Goal: Task Accomplishment & Management: Complete application form

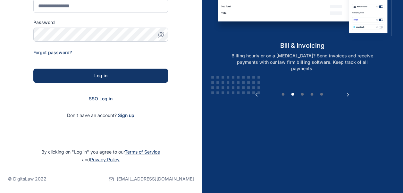
scroll to position [99, 0]
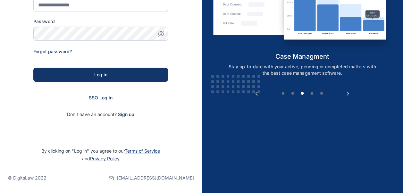
click at [93, 94] on div "SSO Log in" at bounding box center [100, 97] width 135 height 6
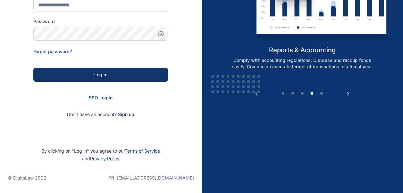
click at [98, 97] on span "SSO Log in" at bounding box center [101, 97] width 24 height 5
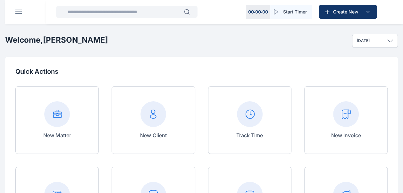
click at [347, 120] on rect at bounding box center [346, 114] width 26 height 26
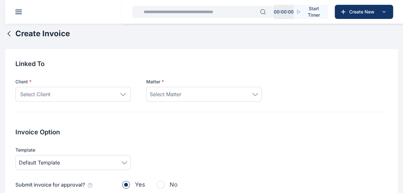
click at [122, 94] on icon at bounding box center [122, 94] width 5 height 2
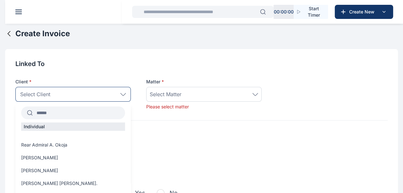
click at [57, 113] on input "text" at bounding box center [79, 113] width 92 height 12
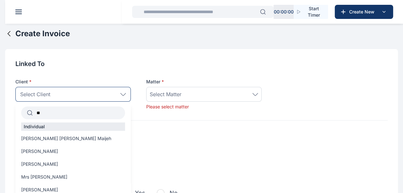
type input "*"
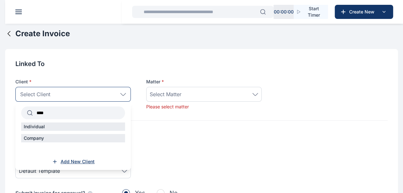
type input "****"
click at [70, 161] on span "Add New Client" at bounding box center [78, 161] width 34 height 6
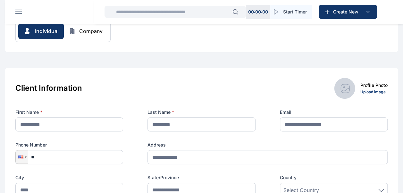
scroll to position [51, 0]
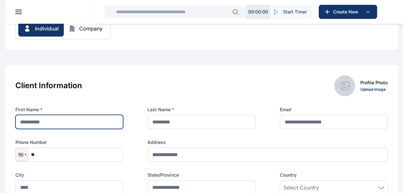
click at [76, 122] on input "text" at bounding box center [69, 122] width 108 height 14
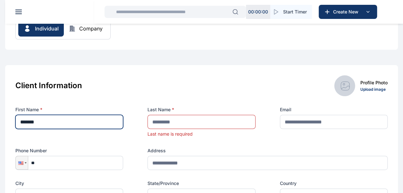
type input "*******"
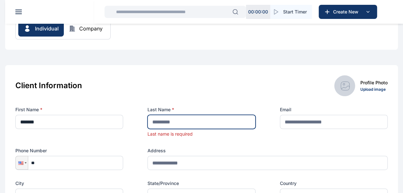
click at [164, 124] on input "text" at bounding box center [201, 122] width 108 height 14
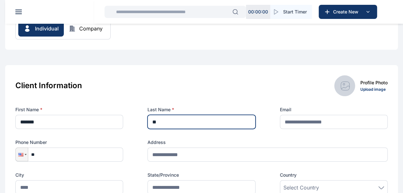
type input "*"
type input "****"
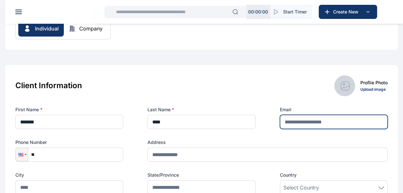
click at [307, 121] on input "text" at bounding box center [334, 122] width 108 height 14
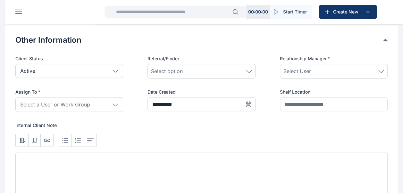
scroll to position [293, 0]
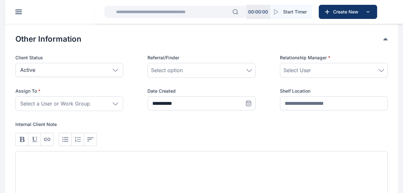
click at [113, 102] on icon at bounding box center [115, 103] width 6 height 3
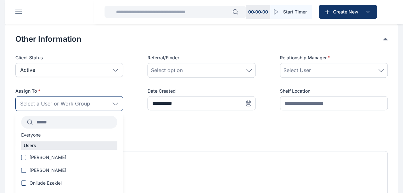
click at [70, 124] on input "text" at bounding box center [75, 122] width 85 height 12
click at [71, 160] on div "[PERSON_NAME]" at bounding box center [69, 158] width 108 height 8
click at [22, 156] on span at bounding box center [23, 157] width 5 height 5
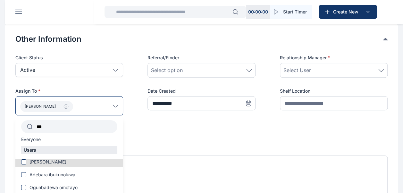
click at [65, 130] on input "***" at bounding box center [75, 127] width 85 height 12
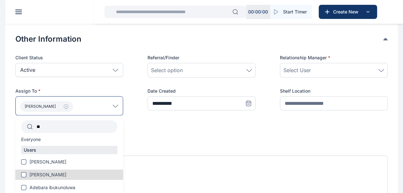
type input "*"
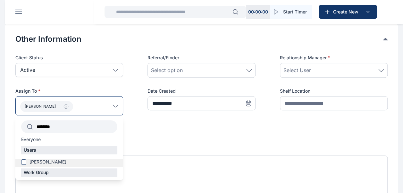
type input "********"
click at [26, 160] on label "[PERSON_NAME]" at bounding box center [69, 162] width 108 height 6
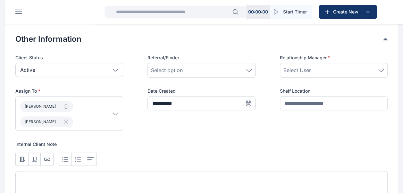
click at [228, 134] on div "**********" at bounding box center [201, 136] width 372 height 164
click at [380, 72] on div "Select User" at bounding box center [333, 70] width 101 height 8
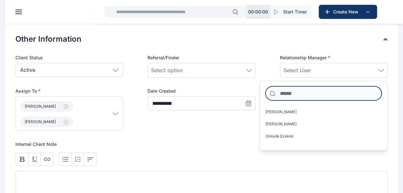
click at [281, 95] on input at bounding box center [323, 93] width 116 height 14
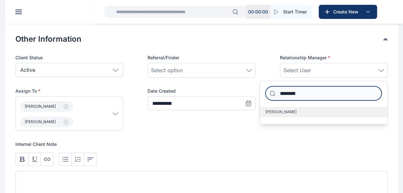
type input "********"
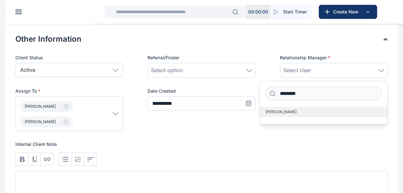
click at [282, 109] on span "[PERSON_NAME]" at bounding box center [280, 111] width 31 height 5
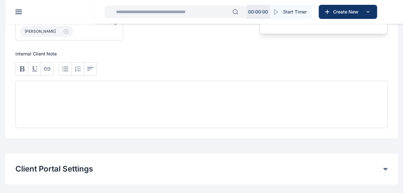
scroll to position [394, 0]
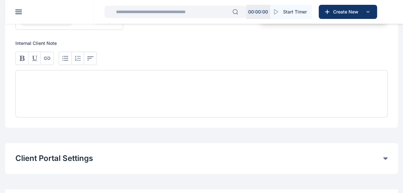
click at [31, 79] on div at bounding box center [201, 93] width 372 height 47
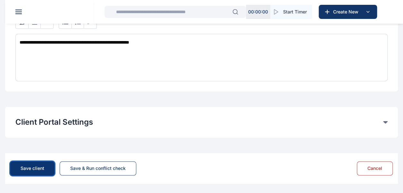
click at [30, 168] on div "Save client" at bounding box center [32, 168] width 24 height 6
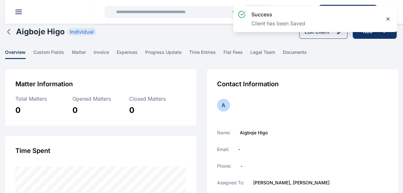
click at [388, 18] on icon at bounding box center [387, 19] width 3 height 3
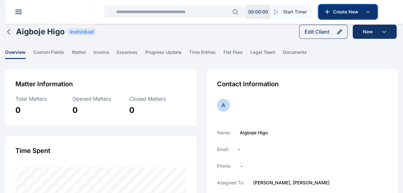
click at [357, 13] on span "Create New" at bounding box center [346, 12] width 33 height 6
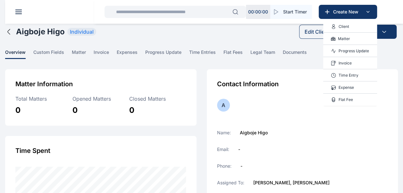
click at [349, 60] on p "Invoice" at bounding box center [344, 63] width 13 height 6
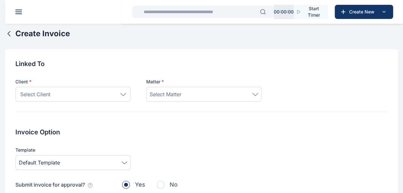
click at [60, 95] on div "Select Client" at bounding box center [72, 94] width 115 height 15
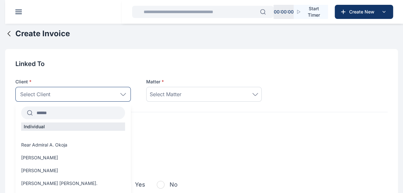
click at [54, 113] on input "text" at bounding box center [79, 113] width 92 height 12
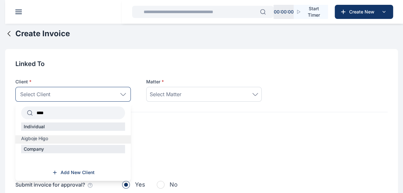
type input "****"
click at [58, 136] on label "Aigboje Higo" at bounding box center [72, 138] width 115 height 6
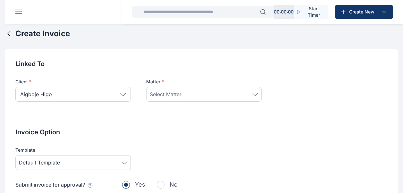
click at [255, 97] on div "Select Matter" at bounding box center [204, 94] width 108 height 8
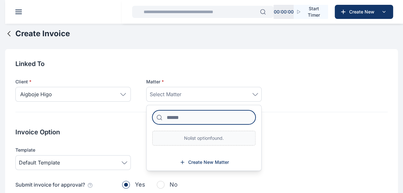
click at [198, 120] on input at bounding box center [203, 117] width 103 height 14
click at [202, 160] on span "Create New Matter" at bounding box center [208, 162] width 41 height 6
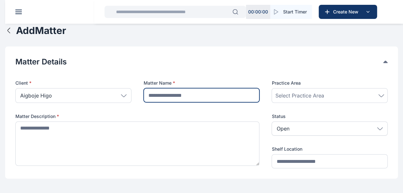
click at [179, 99] on input "text" at bounding box center [201, 95] width 116 height 14
type input "**********"
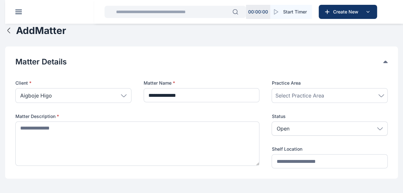
click at [376, 95] on div "Select Practice Area" at bounding box center [329, 96] width 109 height 8
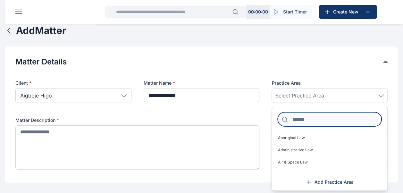
click at [340, 120] on input at bounding box center [329, 119] width 104 height 14
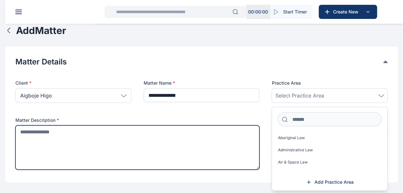
click at [147, 142] on textarea at bounding box center [137, 147] width 244 height 44
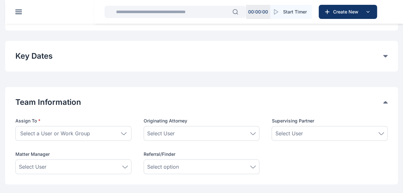
scroll to position [194, 0]
type textarea "**********"
click at [122, 134] on div "Select a User or Work Group" at bounding box center [73, 133] width 116 height 15
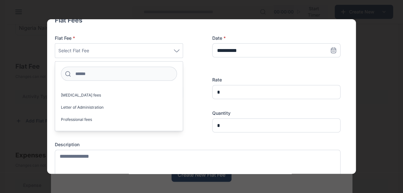
scroll to position [582, 0]
click at [94, 115] on label "Professional fees" at bounding box center [118, 118] width 127 height 10
click at [249, 73] on div "Flat Fee * Professional fees Acknowledgment of Service Acquisition Agreement Af…" at bounding box center [197, 83] width 285 height 97
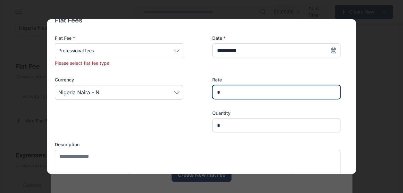
click at [236, 95] on input "*" at bounding box center [276, 92] width 128 height 14
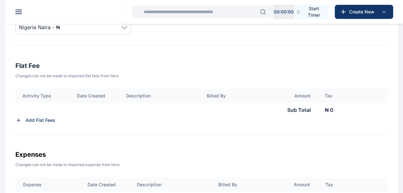
scroll to position [179, 0]
click at [19, 119] on icon at bounding box center [18, 120] width 6 height 6
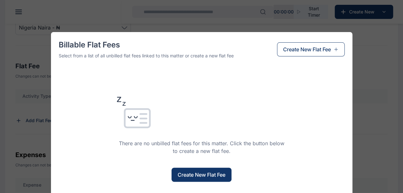
click at [217, 176] on span "Create New Flat Fee" at bounding box center [201, 175] width 48 height 8
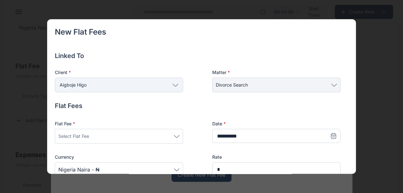
click at [174, 87] on div "Aigboje Higo" at bounding box center [119, 85] width 128 height 15
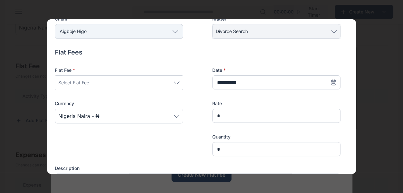
scroll to position [56, 0]
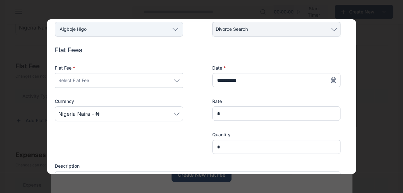
click at [178, 83] on div "Select Flat Fee" at bounding box center [118, 81] width 121 height 8
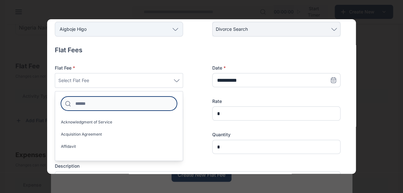
click at [127, 110] on input at bounding box center [119, 103] width 116 height 14
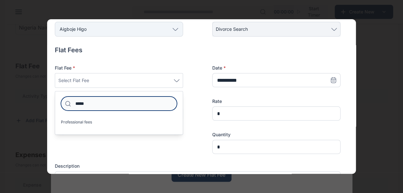
type input "*****"
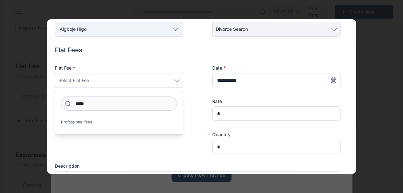
click at [123, 123] on label "Professional fees" at bounding box center [118, 122] width 127 height 10
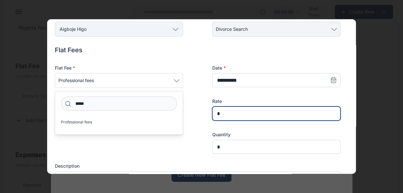
click at [229, 116] on input "*" at bounding box center [276, 113] width 128 height 14
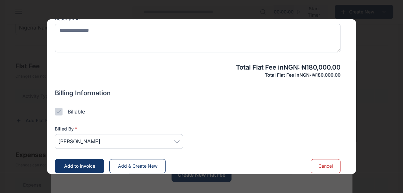
scroll to position [209, 0]
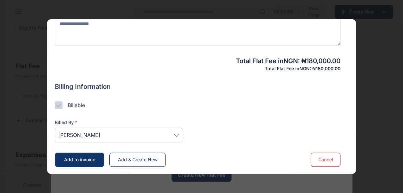
type input "*******"
click at [69, 159] on span "Add to invoice" at bounding box center [79, 159] width 31 height 5
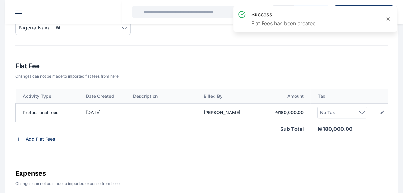
scroll to position [207, 0]
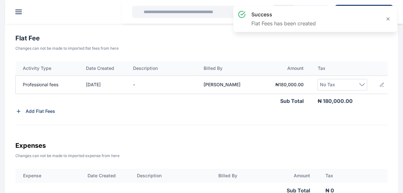
drag, startPoint x: 347, startPoint y: 99, endPoint x: 358, endPoint y: 102, distance: 12.5
click at [358, 102] on p "₦ 180,000.00" at bounding box center [354, 101] width 89 height 14
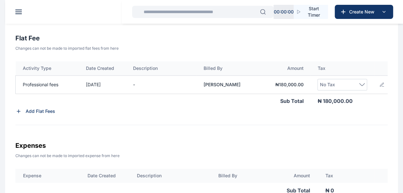
scroll to position [0, 12]
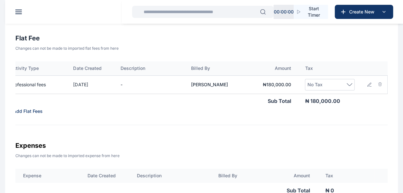
click at [370, 85] on icon at bounding box center [368, 84] width 5 height 5
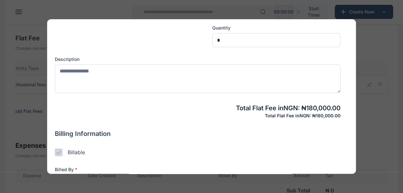
scroll to position [209, 0]
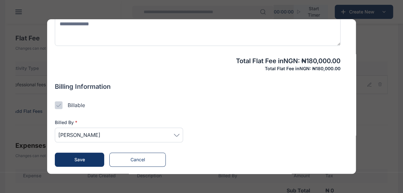
click at [177, 135] on icon at bounding box center [177, 135] width 6 height 3
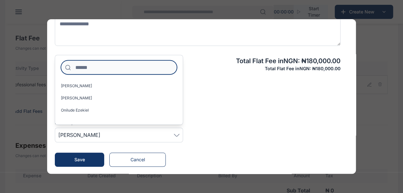
click at [141, 67] on input at bounding box center [119, 67] width 116 height 14
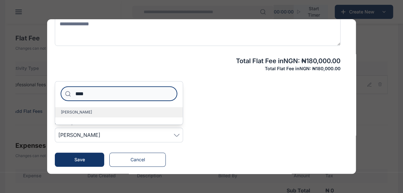
type input "****"
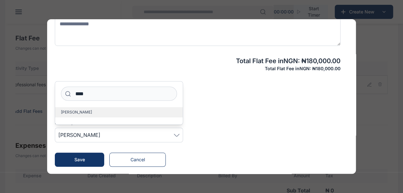
click at [80, 115] on label "[PERSON_NAME]" at bounding box center [118, 112] width 127 height 10
click at [88, 162] on button "Save" at bounding box center [79, 159] width 49 height 14
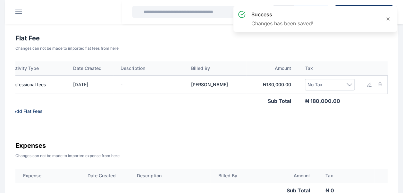
click at [348, 83] on icon at bounding box center [349, 84] width 6 height 3
click at [336, 115] on input at bounding box center [329, 109] width 37 height 14
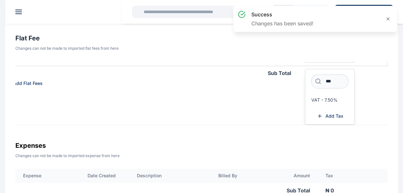
scroll to position [28, 17]
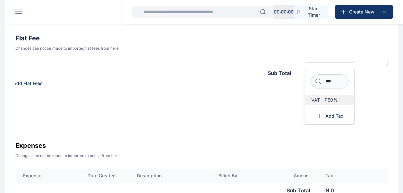
type input "***"
click at [320, 99] on span "VAT - 7.50%" at bounding box center [324, 99] width 26 height 5
click at [321, 99] on span "VAT - 7.50%" at bounding box center [324, 99] width 26 height 5
click at [316, 98] on span "VAT - 7.50%" at bounding box center [324, 99] width 26 height 5
click at [316, 97] on span "VAT - 7.50%" at bounding box center [324, 99] width 26 height 5
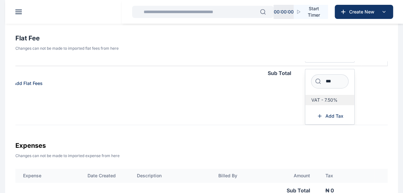
click at [316, 101] on span "VAT - 7.50%" at bounding box center [324, 99] width 26 height 5
click at [311, 99] on span "VAT - 7.50%" at bounding box center [324, 99] width 26 height 5
click at [259, 91] on div "Activity Type Date Created Description Billed By Amount Tax Professional fees 1…" at bounding box center [201, 93] width 372 height 64
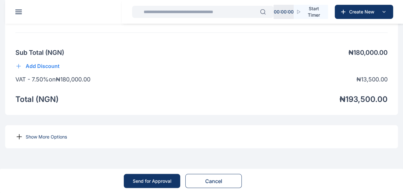
scroll to position [498, 0]
click at [151, 182] on div "Send for Approval" at bounding box center [152, 180] width 39 height 6
click at [160, 179] on div "Send for Approval" at bounding box center [152, 180] width 39 height 6
click at [164, 180] on div "Send for Approval" at bounding box center [152, 180] width 39 height 6
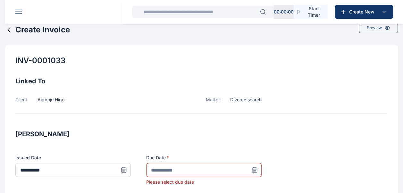
scroll to position [0, 0]
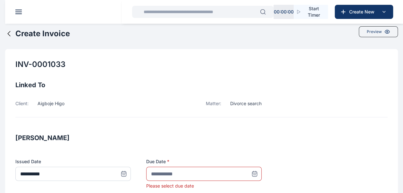
click at [253, 176] on icon at bounding box center [254, 173] width 5 height 5
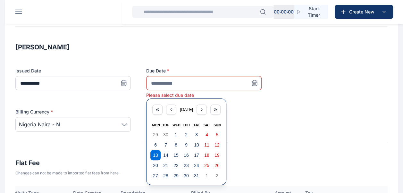
scroll to position [91, 0]
click at [215, 133] on button "5" at bounding box center [217, 134] width 10 height 10
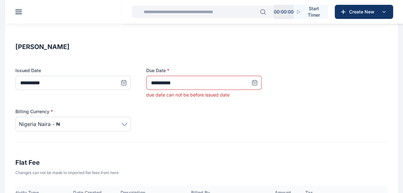
click at [253, 84] on icon at bounding box center [253, 84] width 0 height 0
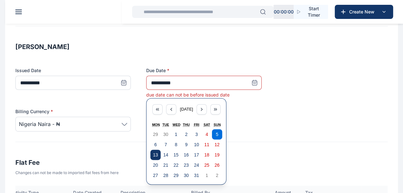
click at [156, 157] on abbr "13" at bounding box center [155, 154] width 5 height 5
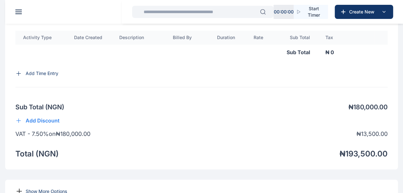
scroll to position [506, 0]
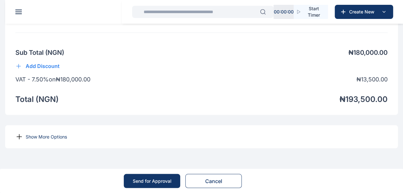
click at [165, 181] on div "Send for Approval" at bounding box center [152, 180] width 39 height 6
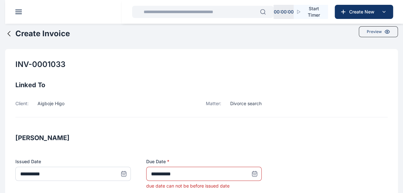
scroll to position [92, 0]
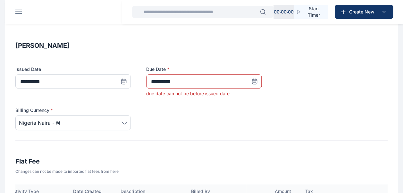
click at [255, 81] on icon at bounding box center [254, 81] width 6 height 6
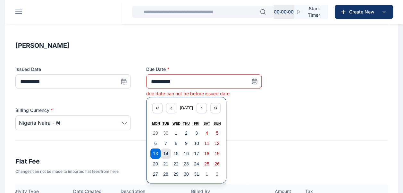
click at [166, 152] on abbr "14" at bounding box center [165, 153] width 5 height 5
type input "**********"
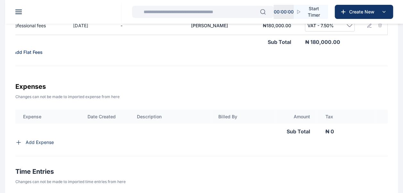
scroll to position [498, 0]
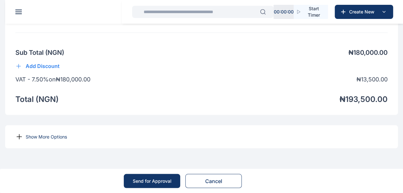
click at [153, 183] on div "Send for Approval" at bounding box center [152, 180] width 39 height 6
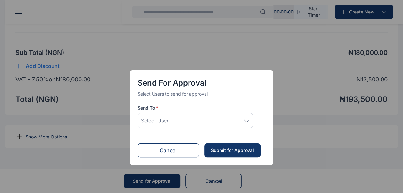
click at [245, 121] on icon at bounding box center [246, 120] width 6 height 3
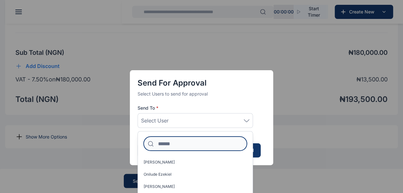
click at [191, 146] on input at bounding box center [194, 143] width 103 height 14
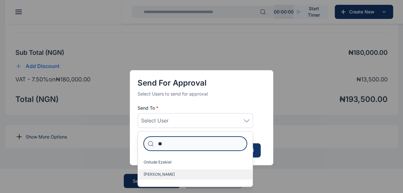
type input "**"
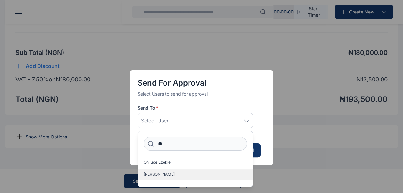
click at [184, 173] on label "[PERSON_NAME]" at bounding box center [195, 174] width 115 height 10
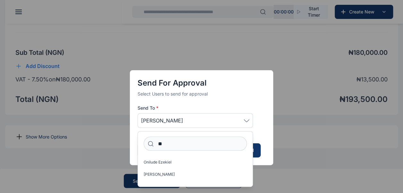
click at [285, 169] on div "Send for Approval Select Users to send for approval Send To * Idigbe Elizabeth …" at bounding box center [201, 96] width 403 height 193
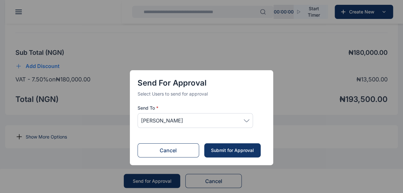
click at [227, 147] on div "Submit for Approval" at bounding box center [232, 150] width 44 height 6
